Goal: Browse casually

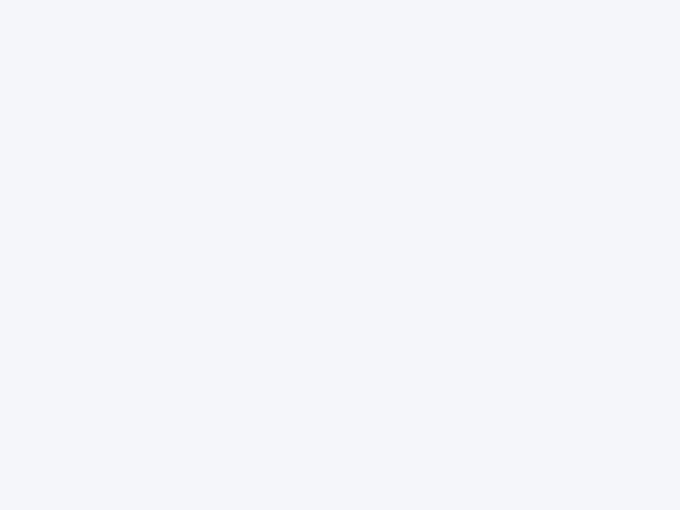
click at [340, 255] on div at bounding box center [340, 255] width 680 height 510
